Goal: Find contact information: Find contact information

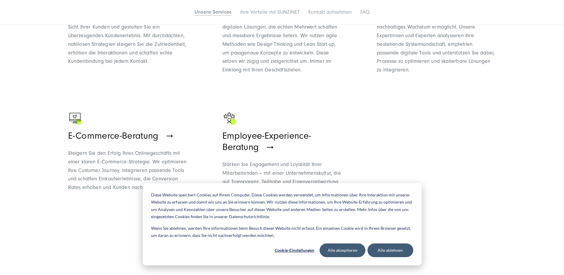
scroll to position [595, 0]
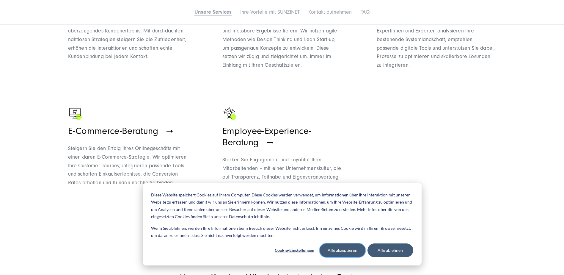
click at [340, 250] on button "Alle akzeptieren" at bounding box center [343, 250] width 46 height 14
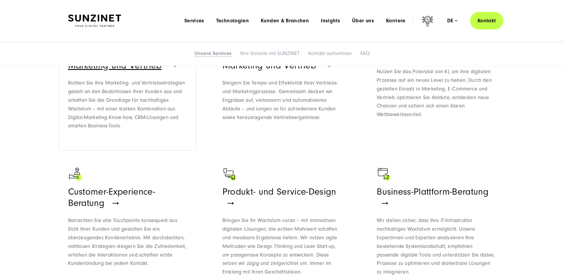
scroll to position [297, 0]
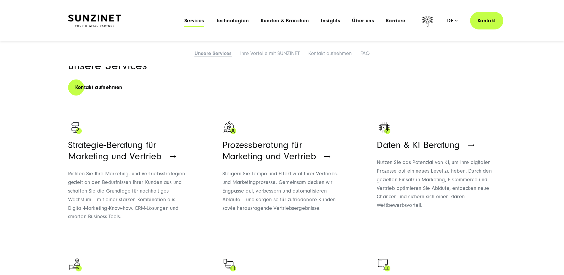
click at [195, 21] on span "Services" at bounding box center [194, 21] width 20 height 6
click at [243, 20] on span "Technologien" at bounding box center [232, 21] width 33 height 6
click at [286, 21] on span "Kunden & Branchen" at bounding box center [285, 21] width 48 height 6
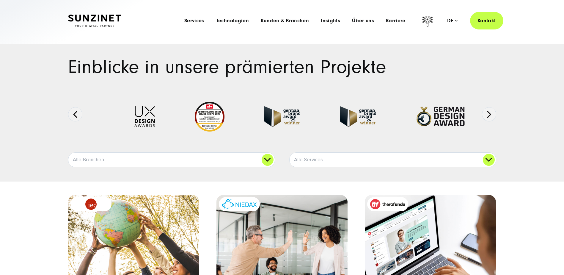
click at [334, 21] on span "Insights" at bounding box center [330, 21] width 19 height 6
click at [357, 20] on span "Über uns" at bounding box center [363, 21] width 22 height 6
click at [396, 21] on span "Karriere" at bounding box center [396, 21] width 20 height 6
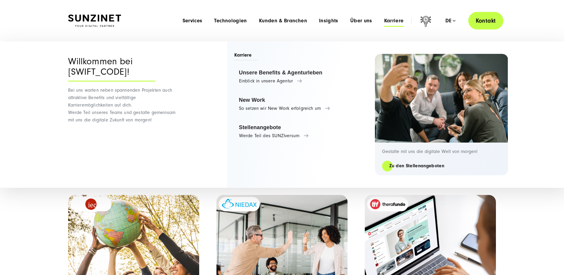
click at [486, 18] on link "Kontakt" at bounding box center [485, 21] width 35 height 18
